Goal: Information Seeking & Learning: Learn about a topic

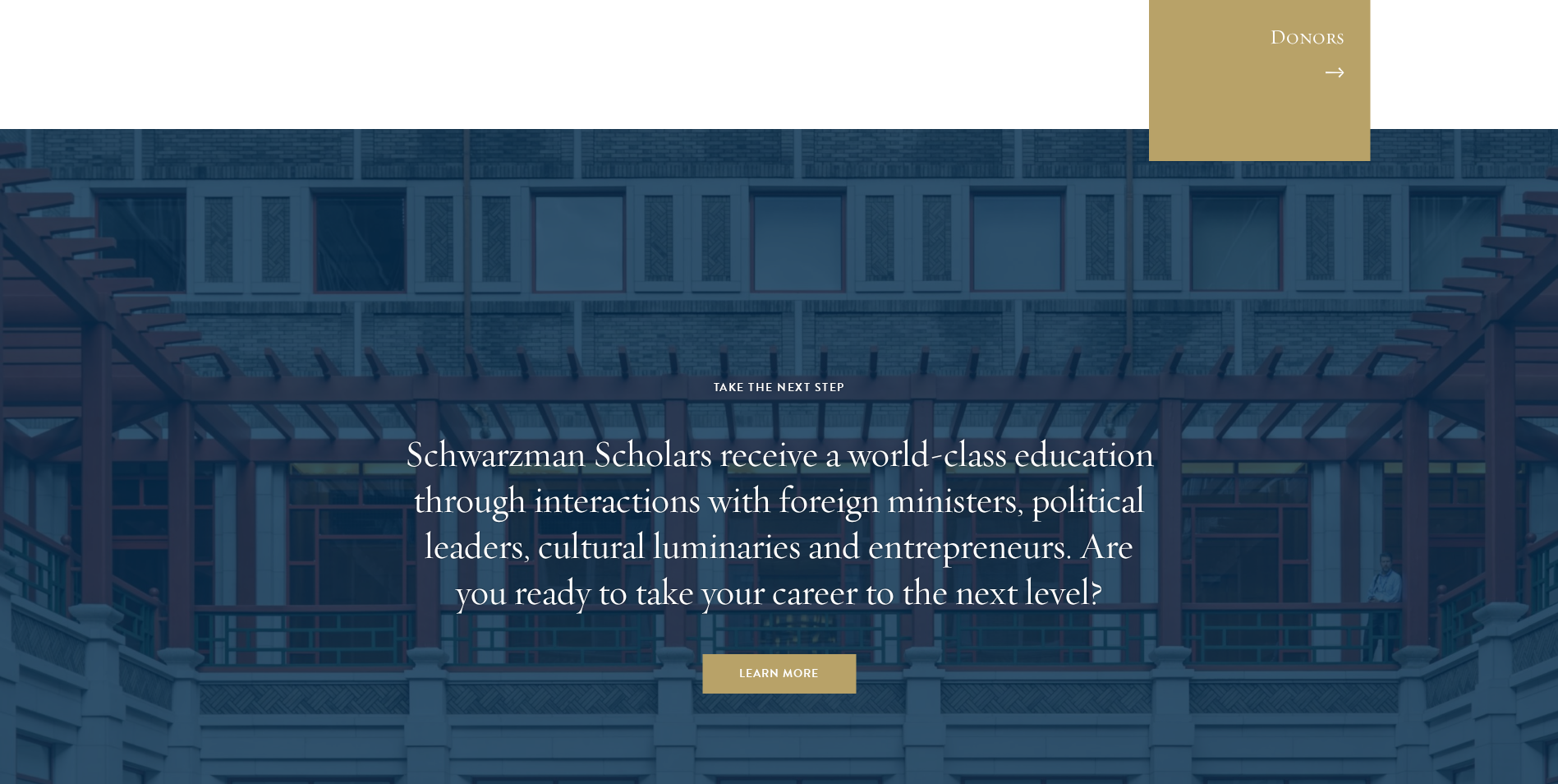
scroll to position [5668, 0]
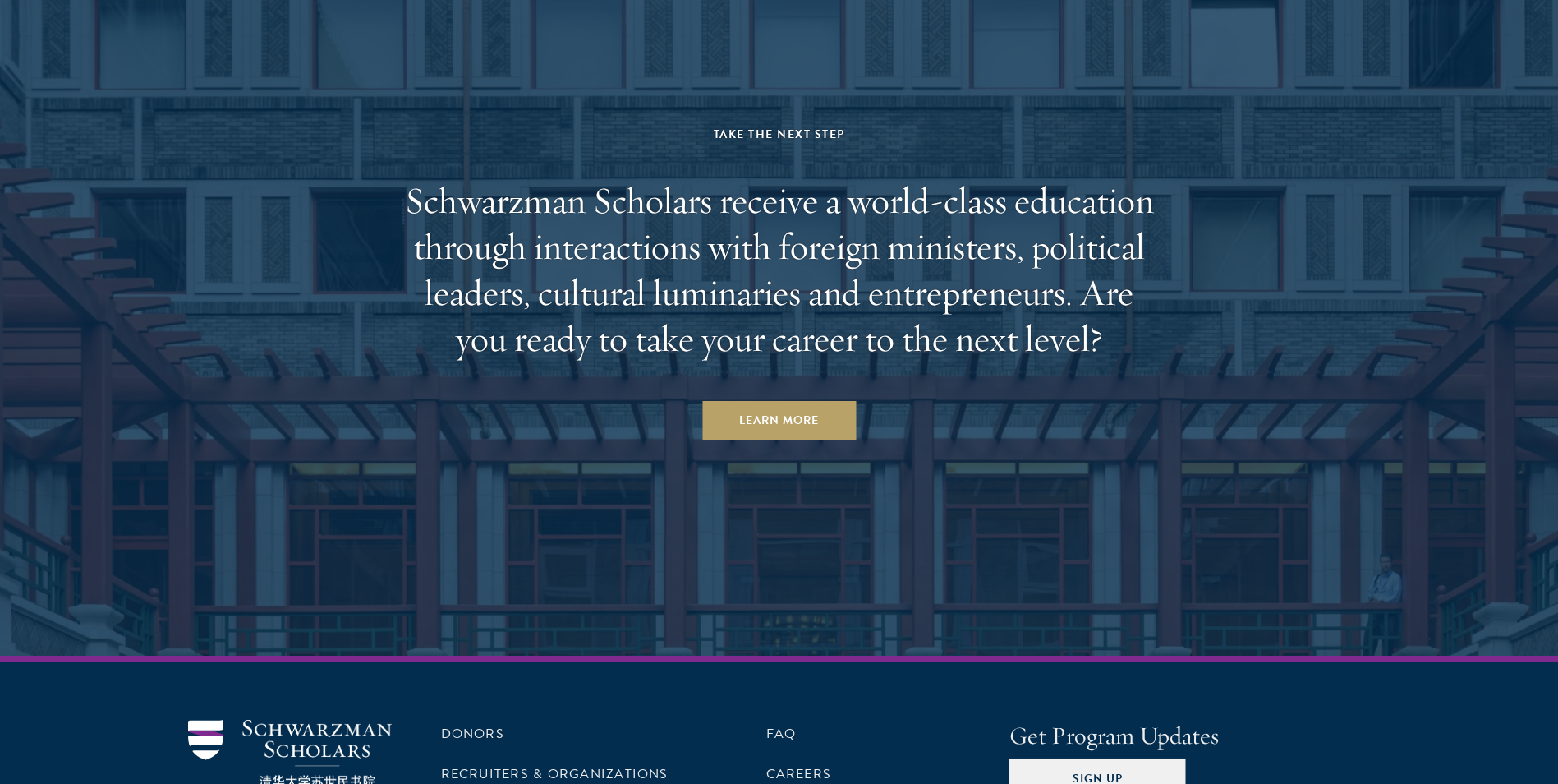
click at [817, 177] on h2 "Schwarzman Scholars receive a world-class education through interactions with f…" at bounding box center [779, 269] width 764 height 184
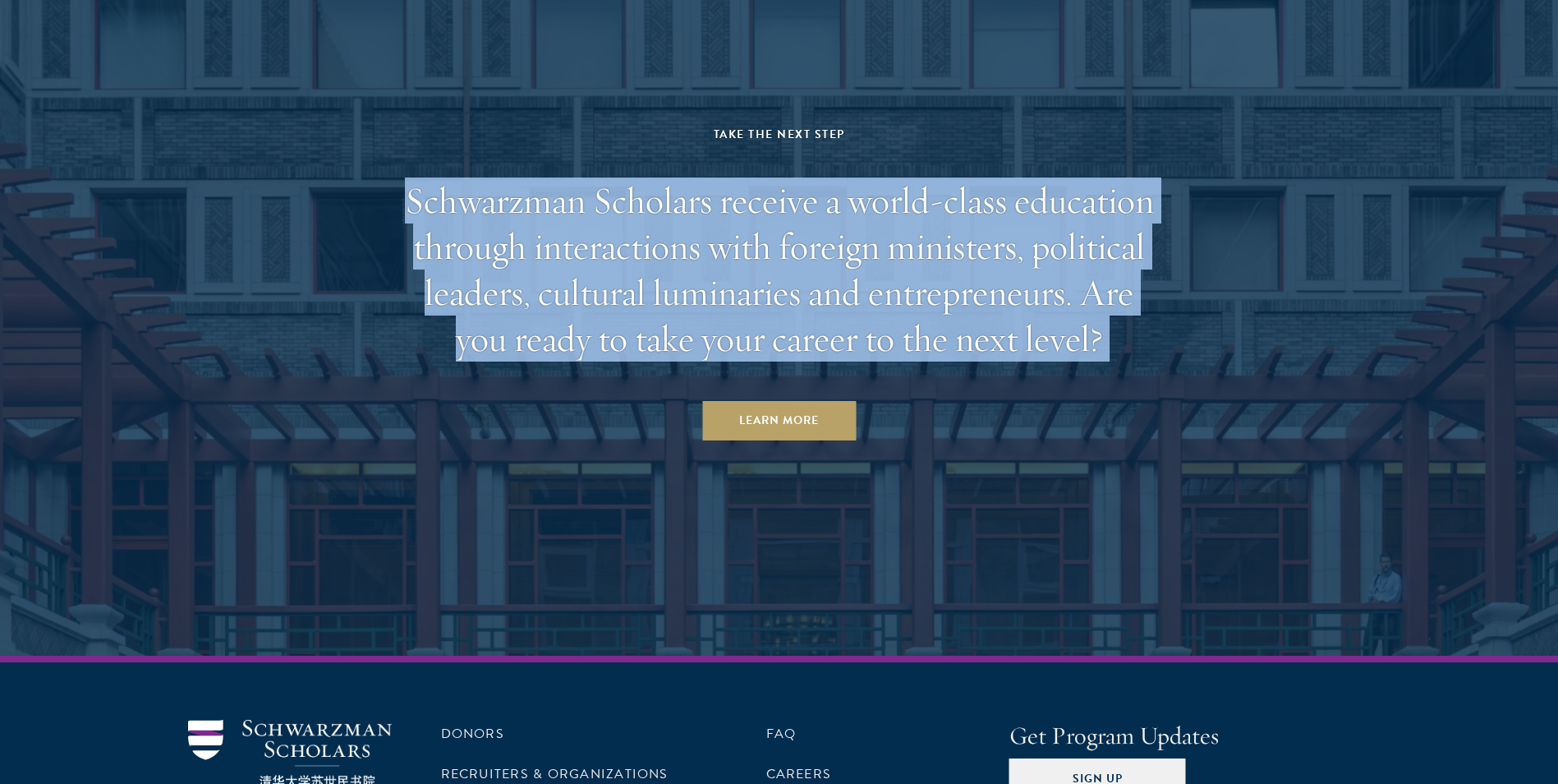
click at [817, 177] on h2 "Schwarzman Scholars receive a world-class education through interactions with f…" at bounding box center [779, 269] width 764 height 184
drag, startPoint x: 817, startPoint y: 85, endPoint x: 761, endPoint y: 182, distance: 112.0
click at [761, 182] on h2 "Schwarzman Scholars receive a world-class education through interactions with f…" at bounding box center [779, 269] width 764 height 184
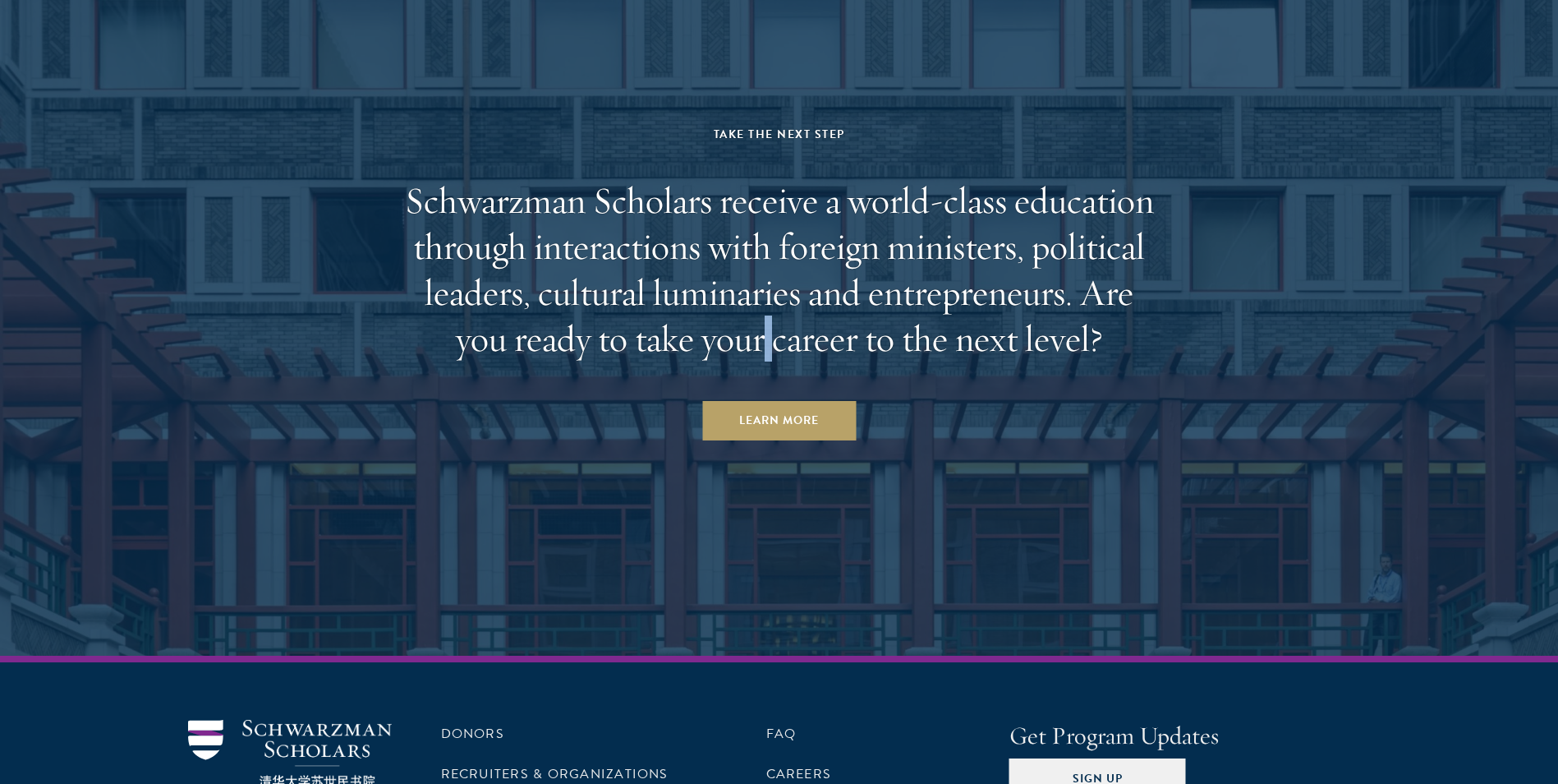
click at [761, 182] on h2 "Schwarzman Scholars receive a world-class education through interactions with f…" at bounding box center [779, 269] width 764 height 184
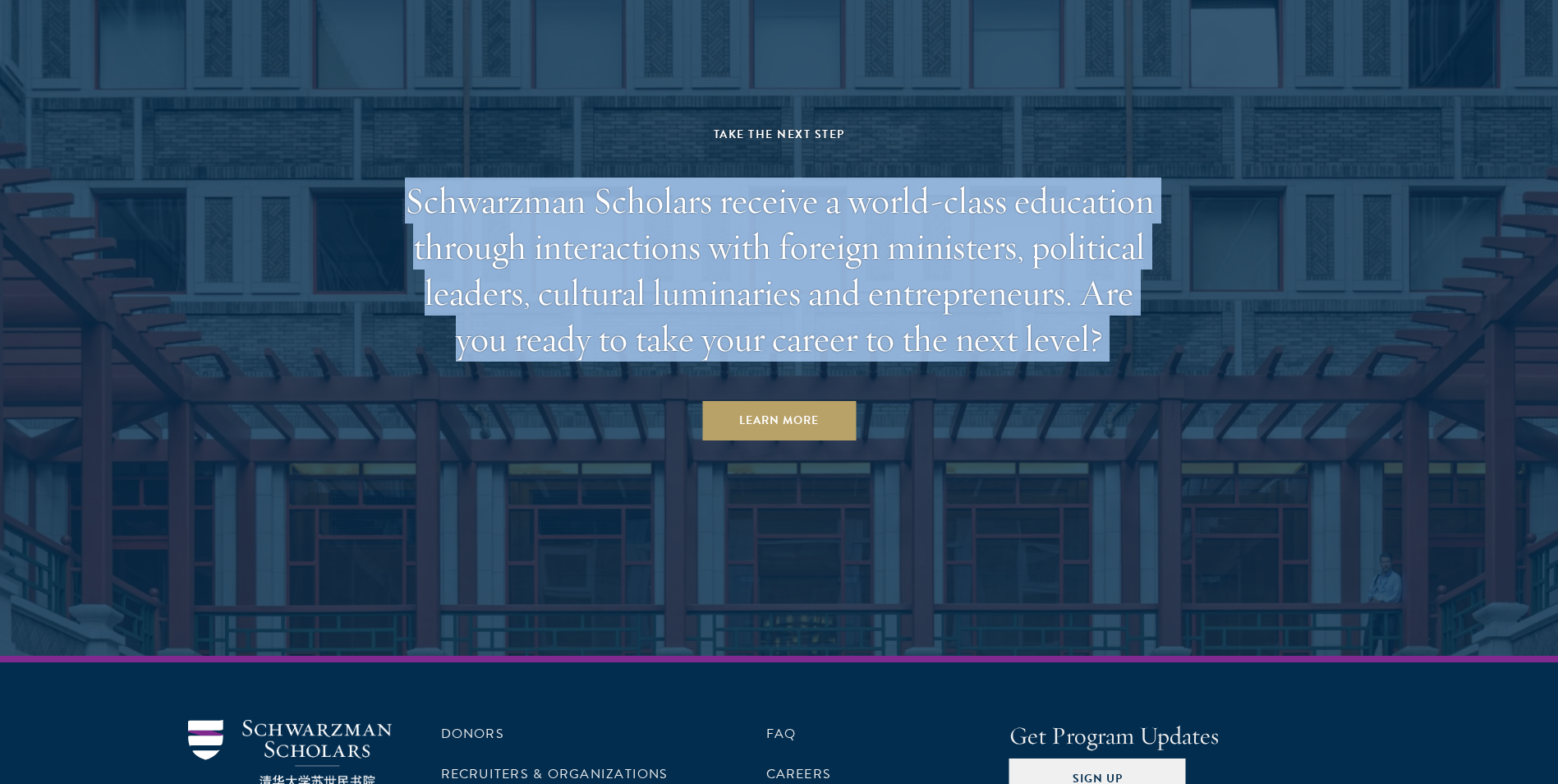
click at [761, 182] on h2 "Schwarzman Scholars receive a world-class education through interactions with f…" at bounding box center [779, 269] width 764 height 184
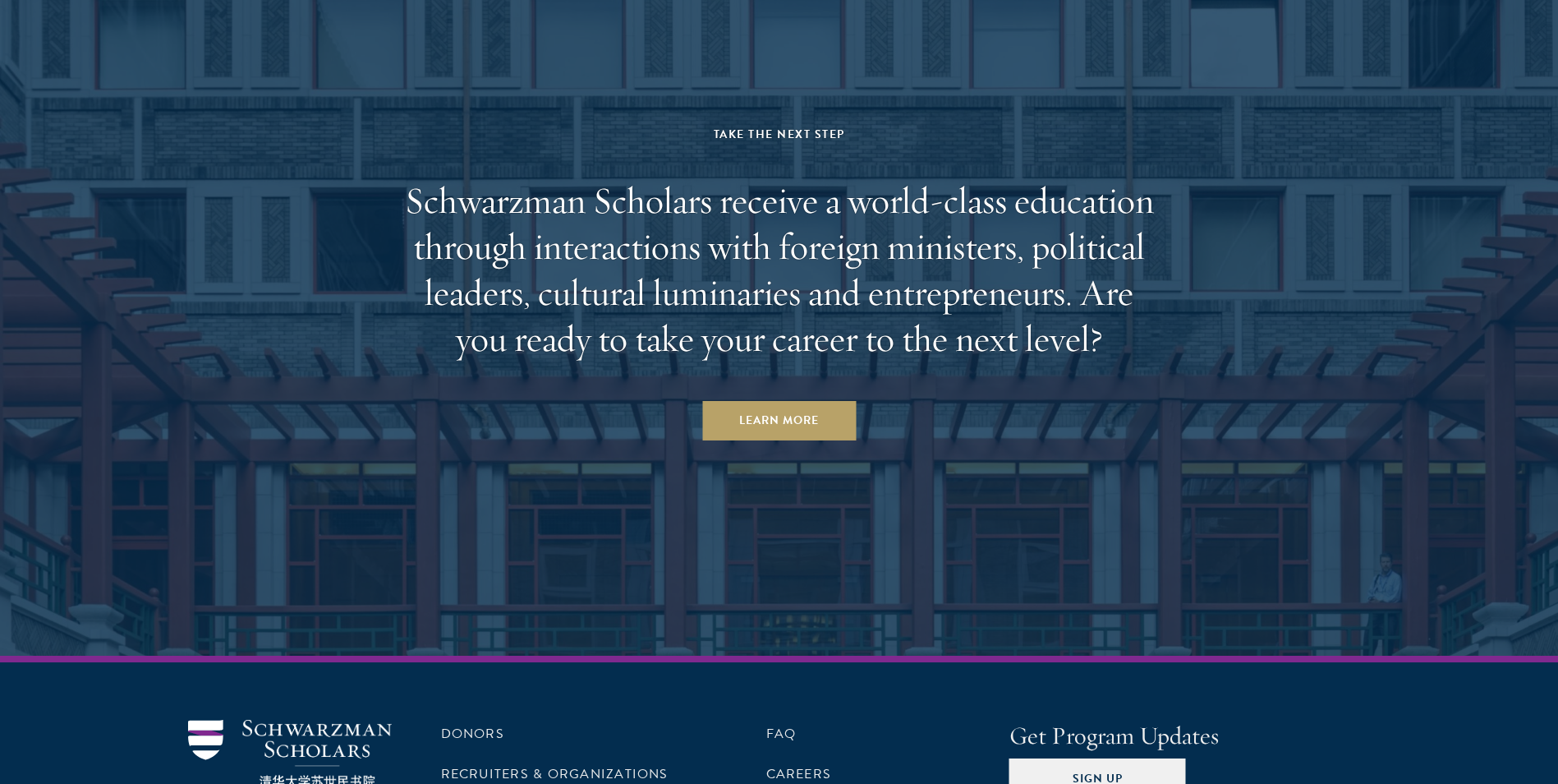
click at [926, 328] on aside "Take the Next Step Schwarzman Scholars receive a world-class education through …" at bounding box center [779, 266] width 1558 height 780
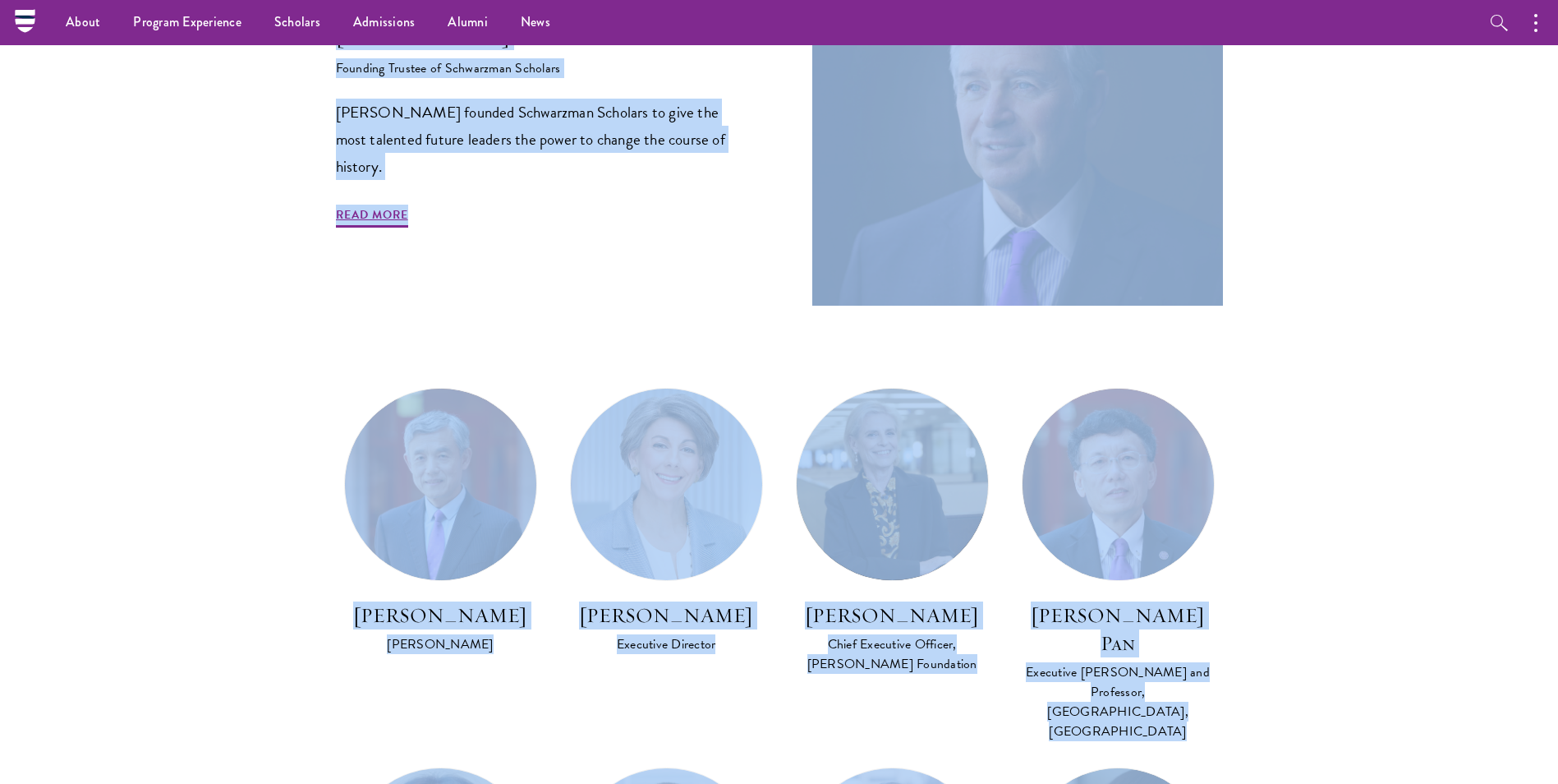
scroll to position [0, 0]
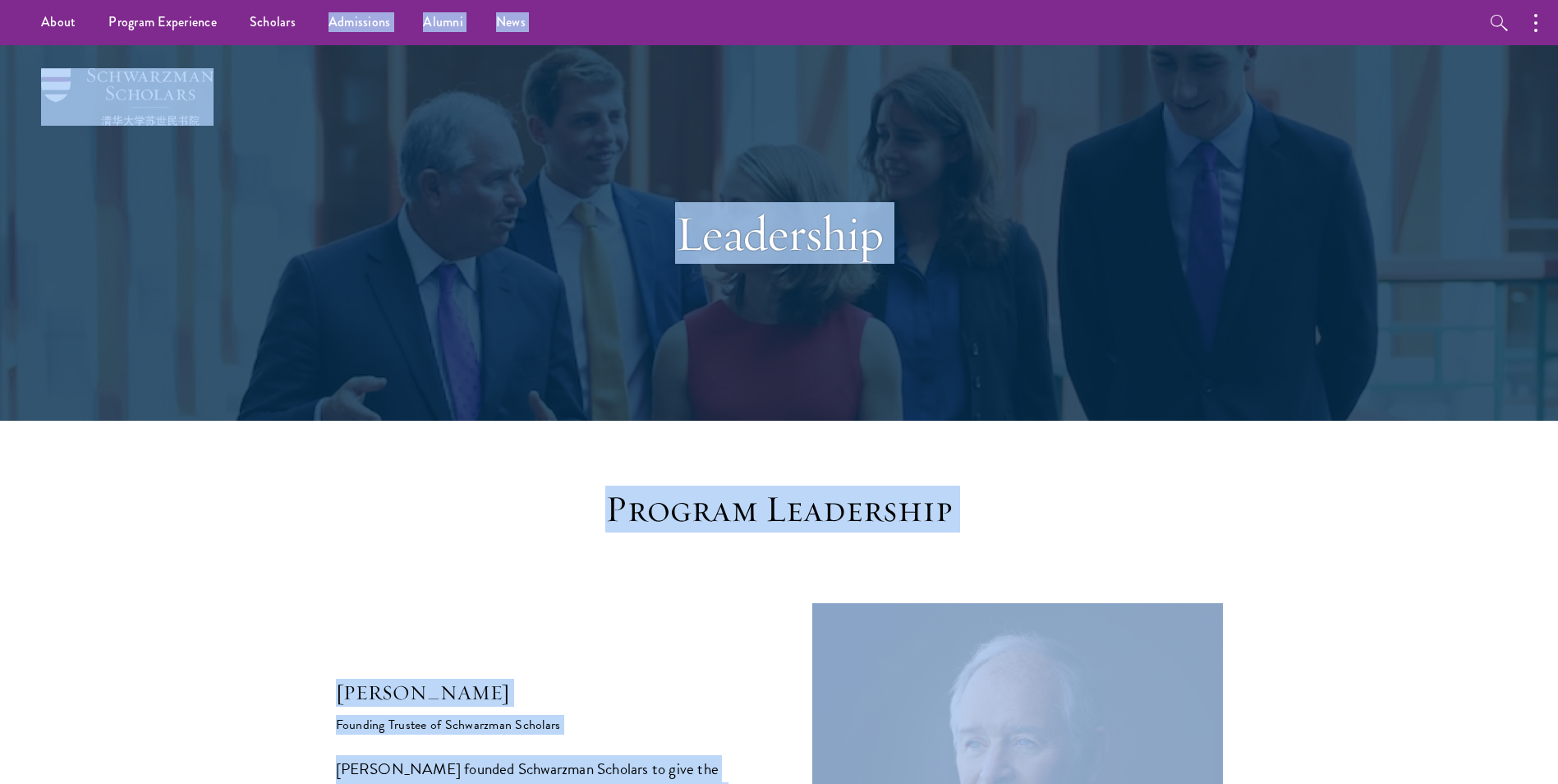
drag, startPoint x: 1554, startPoint y: 753, endPoint x: 296, endPoint y: -60, distance: 1497.8
click at [797, 241] on h1 "Leadership" at bounding box center [780, 232] width 567 height 59
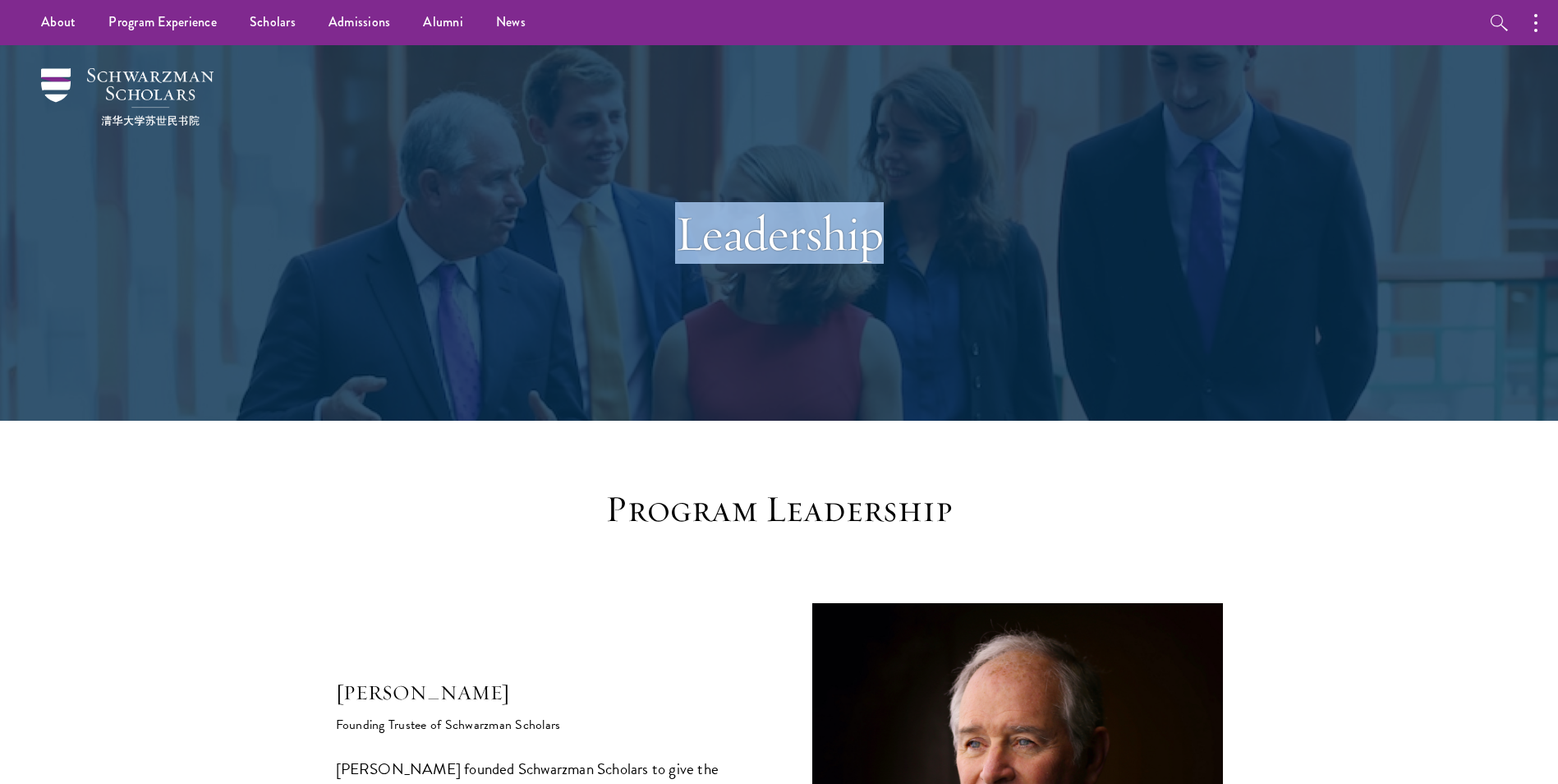
click at [797, 241] on h1 "Leadership" at bounding box center [780, 232] width 567 height 59
click at [1209, 284] on div "Leadership" at bounding box center [779, 232] width 1183 height 375
